Goal: Task Accomplishment & Management: Use online tool/utility

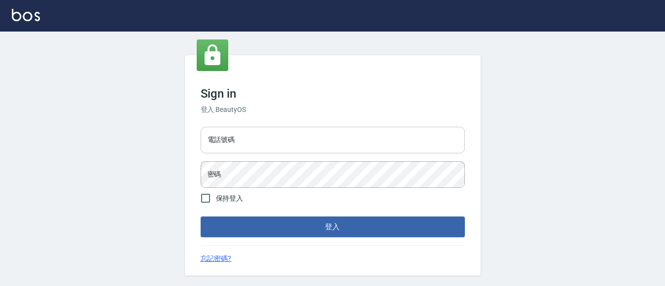
click at [230, 139] on input "電話號碼" at bounding box center [333, 140] width 264 height 27
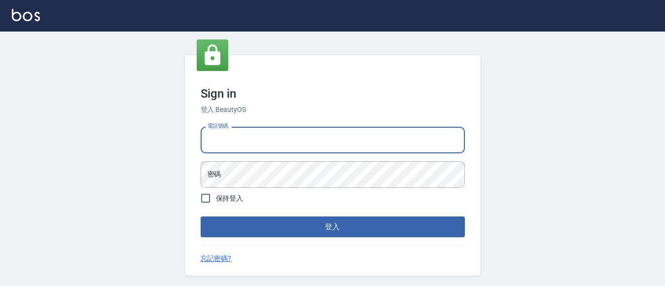
type input "7320483"
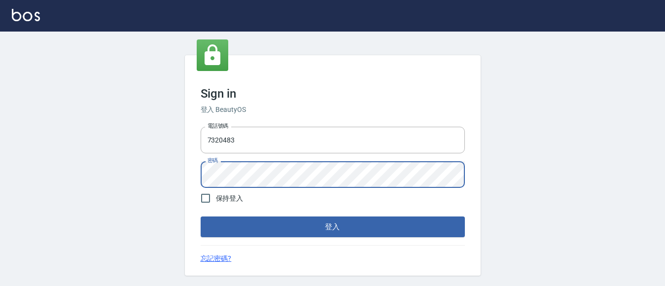
click at [201, 217] on button "登入" at bounding box center [333, 227] width 264 height 21
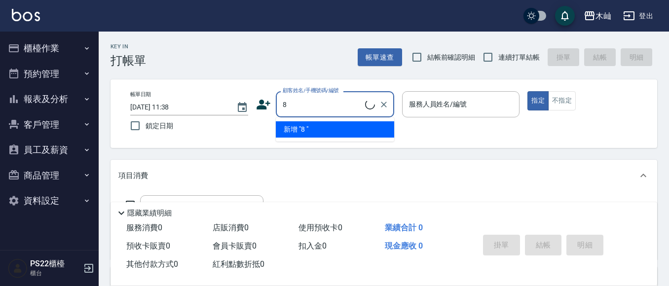
type input "8"
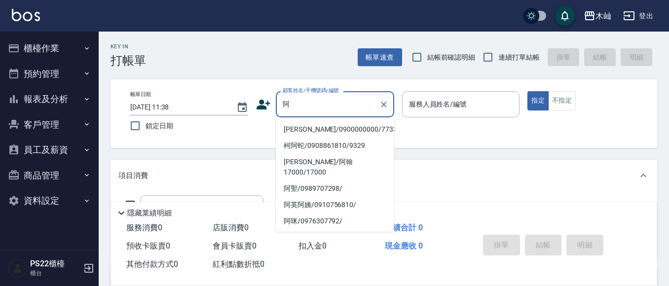
click at [334, 127] on li "[PERSON_NAME]/0900000000/773367" at bounding box center [335, 129] width 118 height 16
type input "[PERSON_NAME]/0900000000/773367"
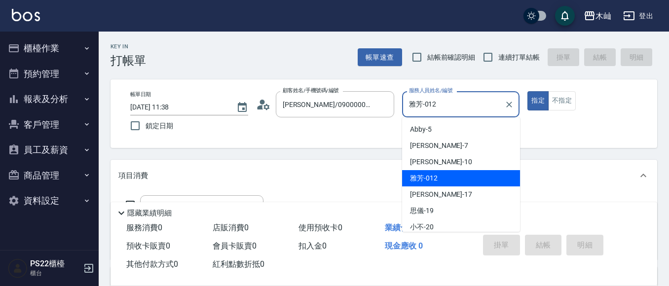
click at [420, 107] on input "雅芳-012" at bounding box center [453, 104] width 94 height 17
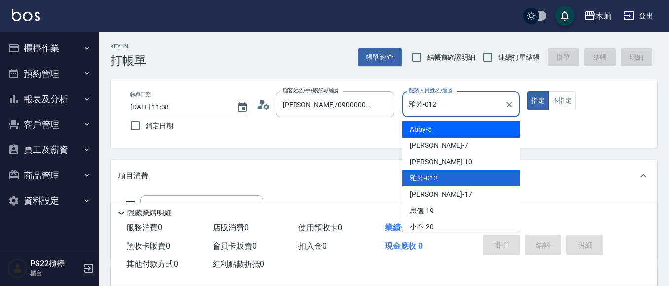
click at [422, 131] on span "Abby -5" at bounding box center [421, 129] width 22 height 10
type input "Abby-5"
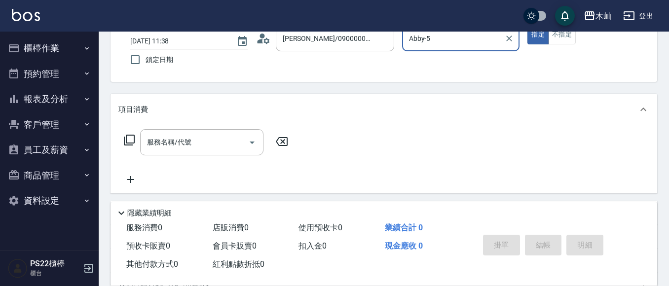
scroll to position [49, 0]
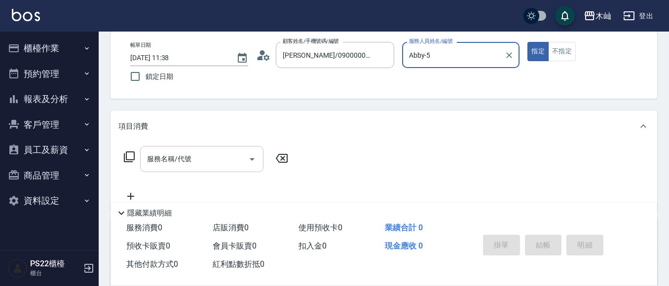
click at [210, 159] on input "服務名稱/代號" at bounding box center [195, 158] width 100 height 17
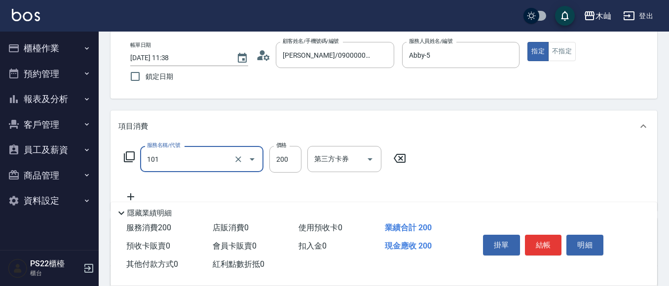
type input "洗髮(101)"
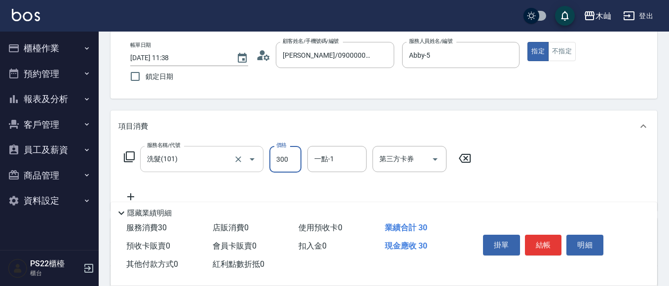
type input "300"
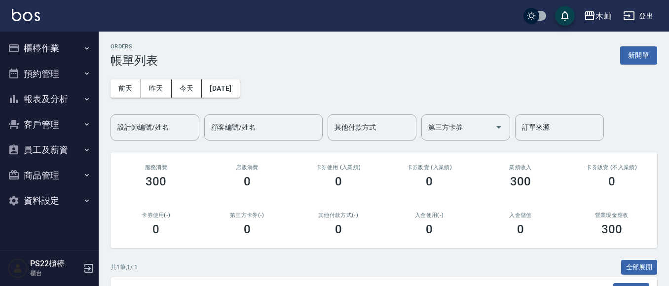
click at [35, 101] on button "報表及分析" at bounding box center [49, 99] width 91 height 26
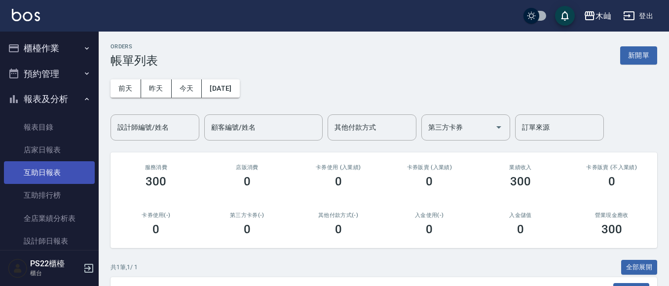
scroll to position [49, 0]
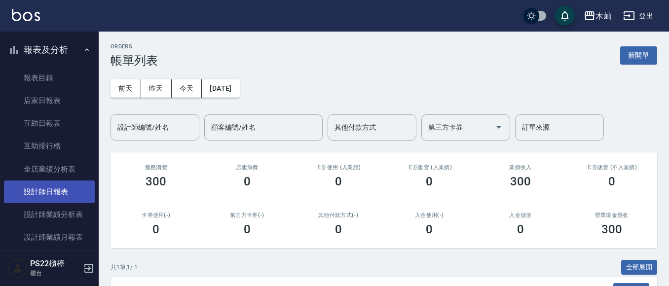
click at [56, 191] on link "設計師日報表" at bounding box center [49, 192] width 91 height 23
